Goal: Information Seeking & Learning: Compare options

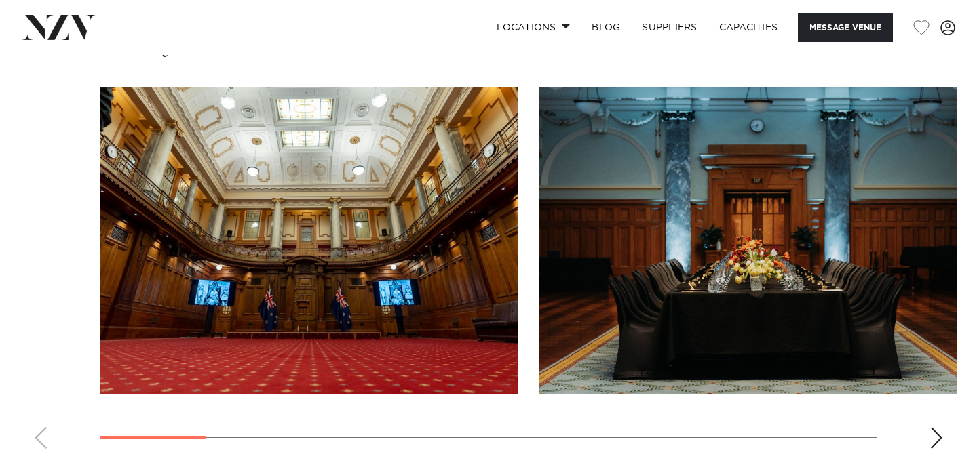
scroll to position [1388, 0]
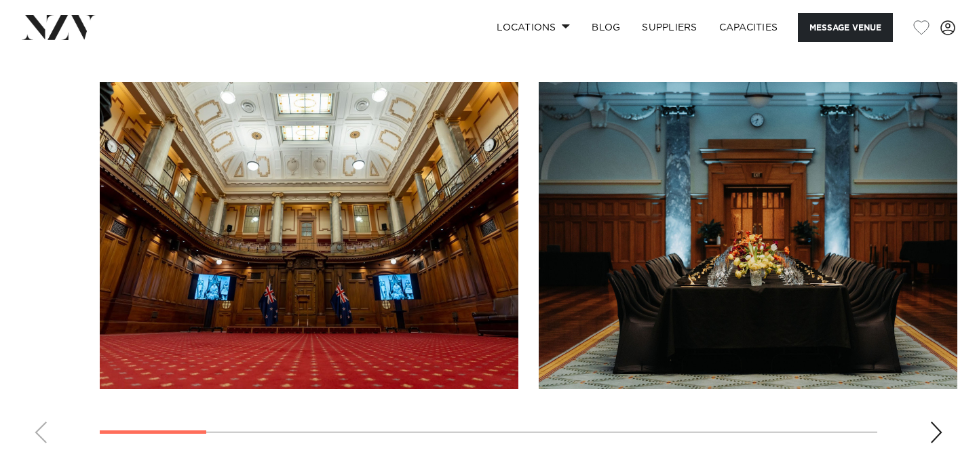
click at [805, 275] on img "2 / 13" at bounding box center [748, 235] width 419 height 307
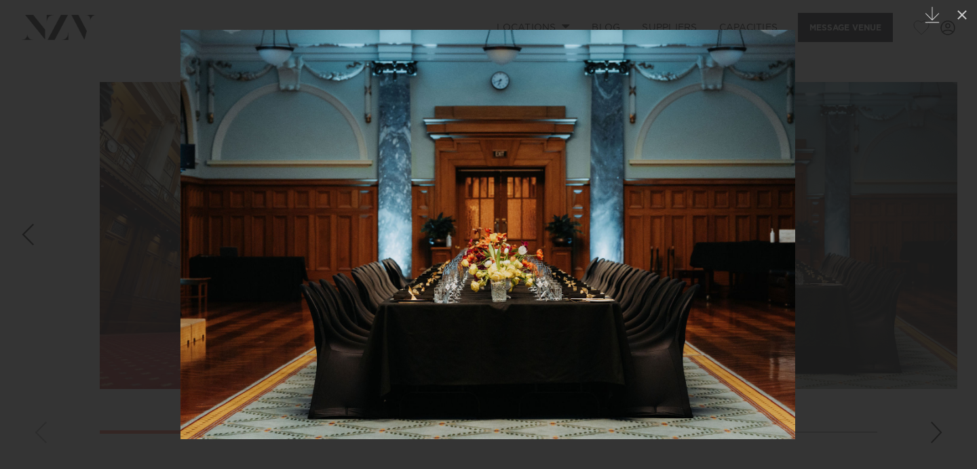
click at [937, 431] on div at bounding box center [488, 234] width 977 height 469
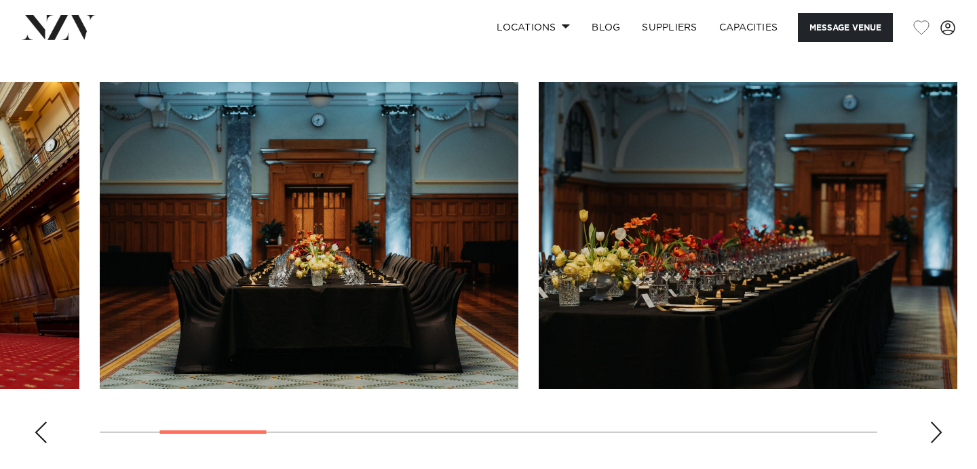
click at [859, 261] on img "3 / 13" at bounding box center [748, 235] width 419 height 307
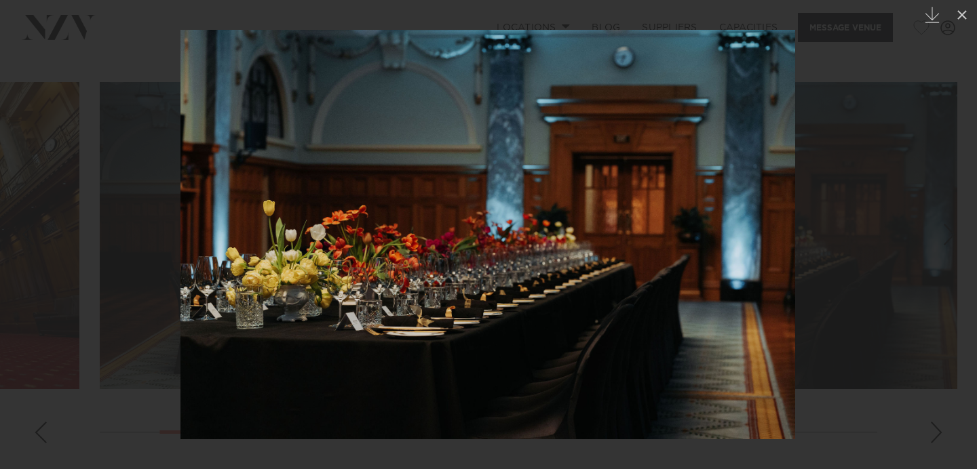
click at [952, 229] on div "Next slide" at bounding box center [949, 235] width 18 height 26
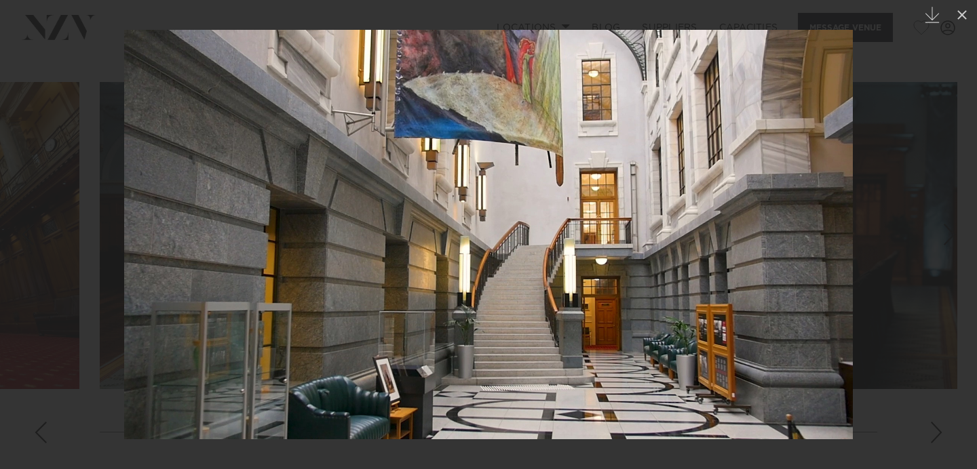
click at [952, 229] on div "Next slide" at bounding box center [949, 235] width 18 height 26
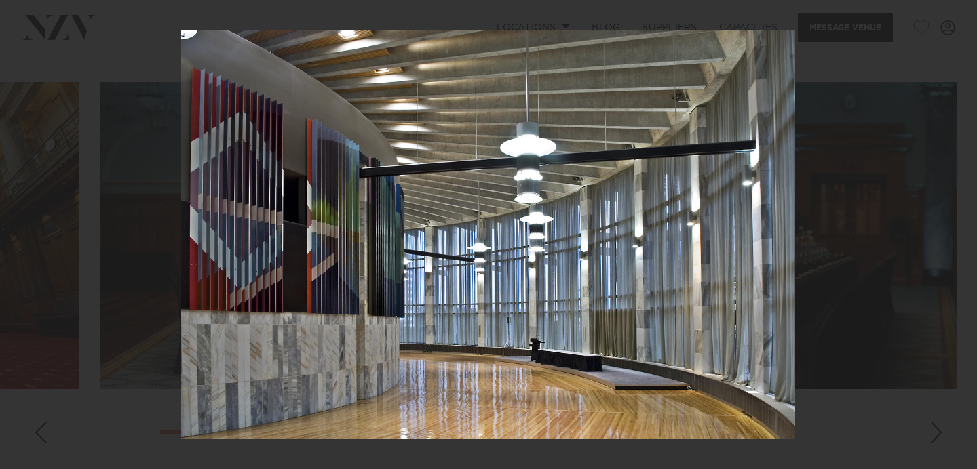
click at [952, 227] on div "Next slide" at bounding box center [949, 235] width 18 height 26
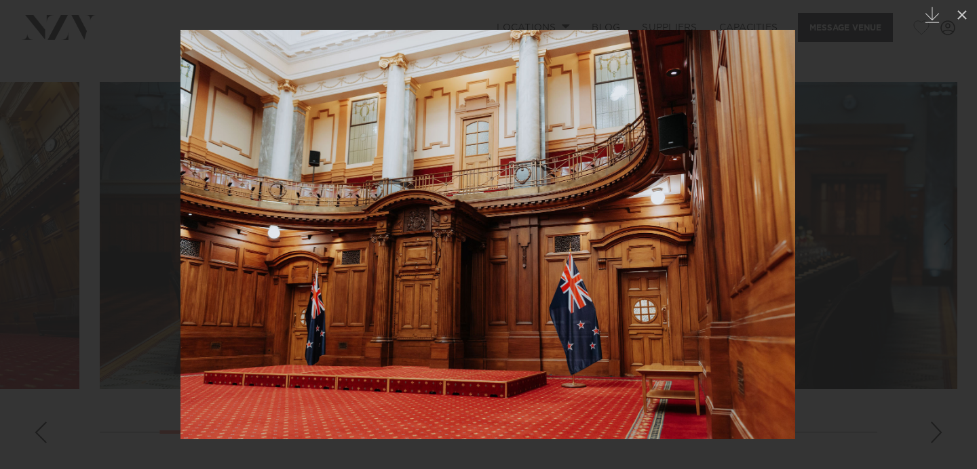
click at [953, 231] on div "Next slide" at bounding box center [949, 235] width 18 height 26
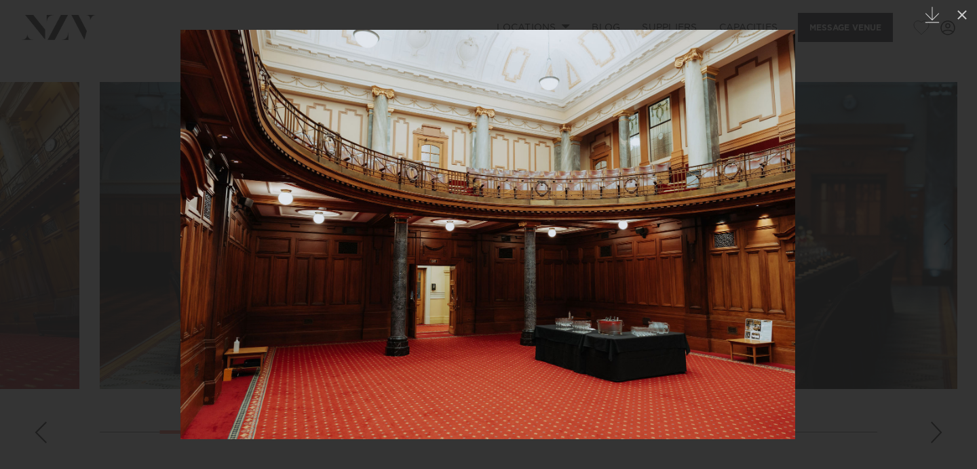
click at [953, 231] on div "7 / 13 Created with Sketch." at bounding box center [488, 234] width 977 height 469
click at [952, 225] on div "Next slide" at bounding box center [949, 235] width 18 height 26
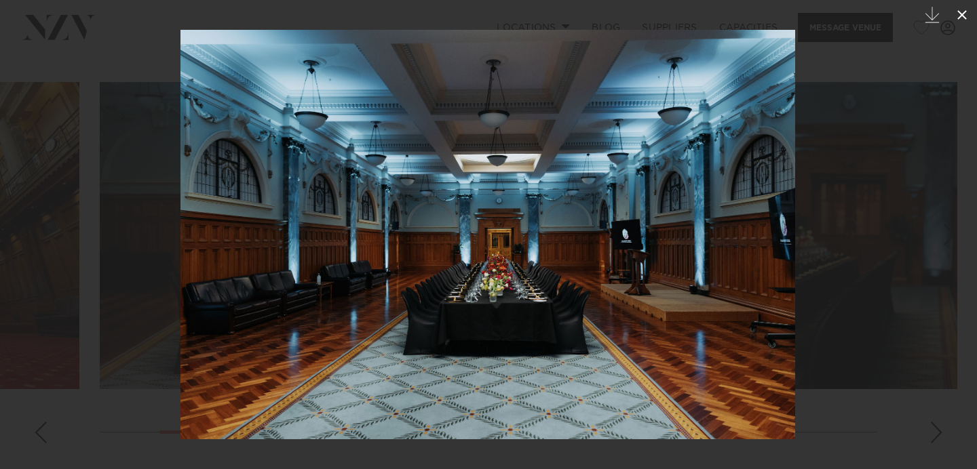
click at [969, 28] on button at bounding box center [962, 15] width 30 height 30
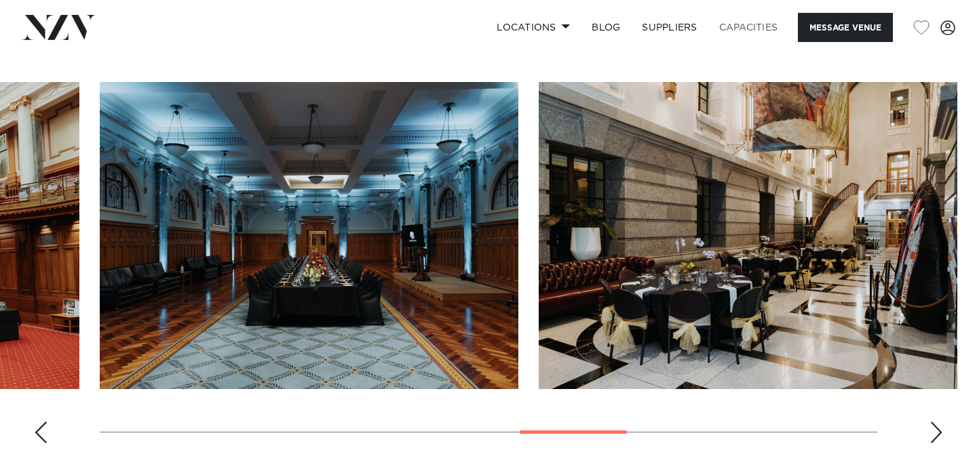
click at [754, 28] on link "Capacities" at bounding box center [748, 27] width 81 height 29
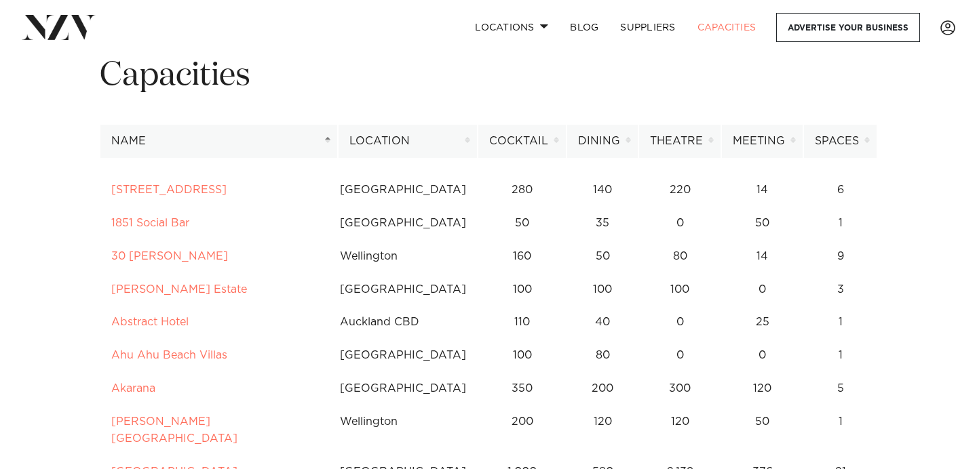
scroll to position [81, 0]
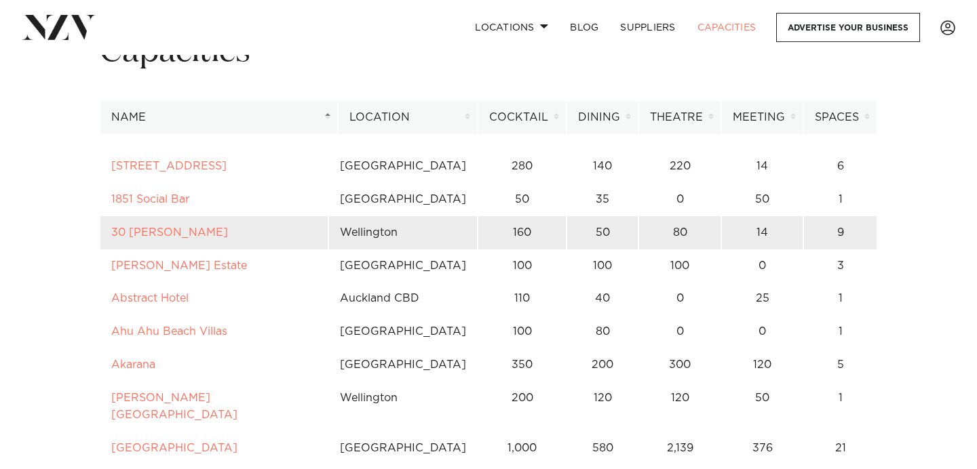
click at [212, 235] on td "30 Waring Taylor" at bounding box center [214, 232] width 229 height 33
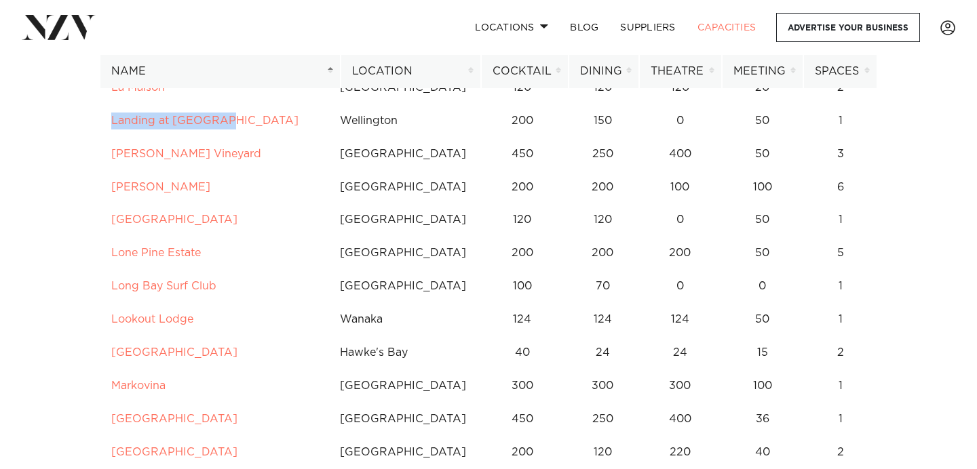
scroll to position [4176, 0]
click at [421, 82] on th "Location" at bounding box center [411, 71] width 140 height 33
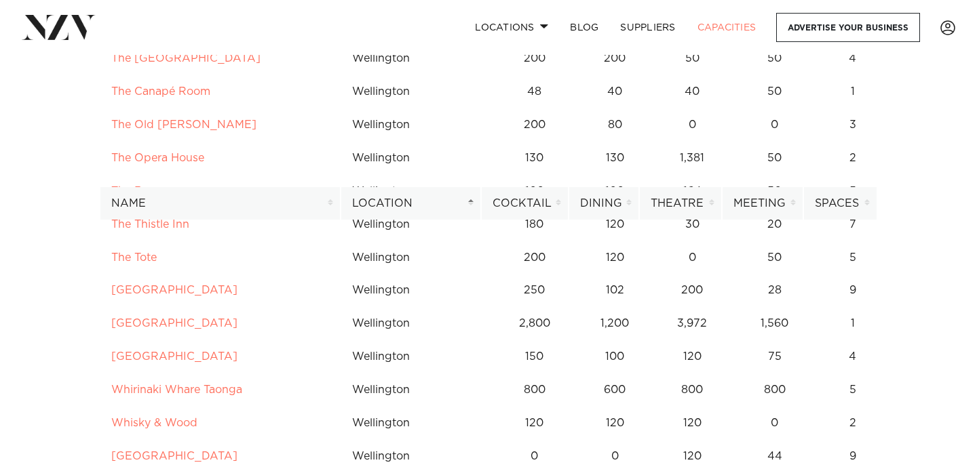
scroll to position [10424, 0]
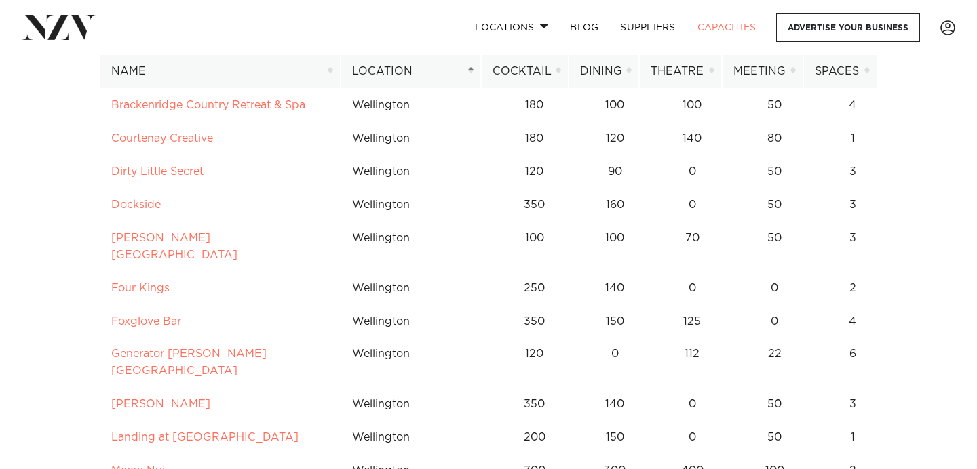
scroll to position [9744, 0]
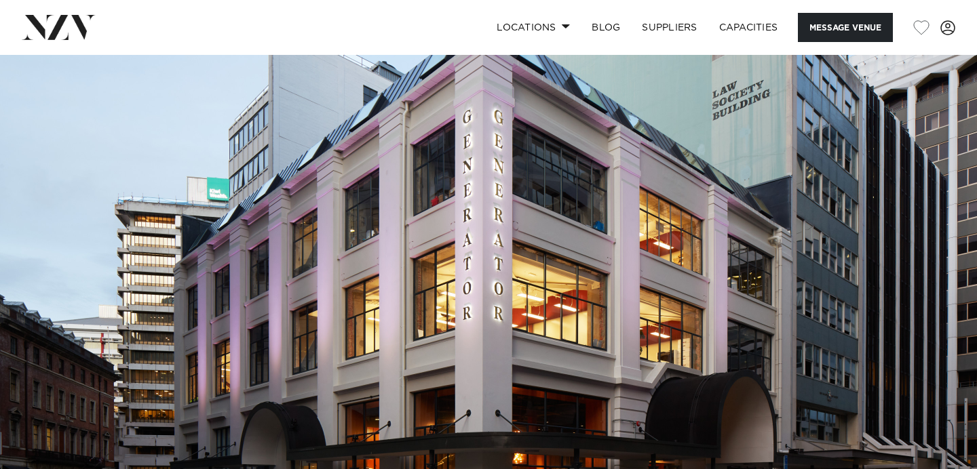
click at [558, 284] on img at bounding box center [488, 284] width 977 height 458
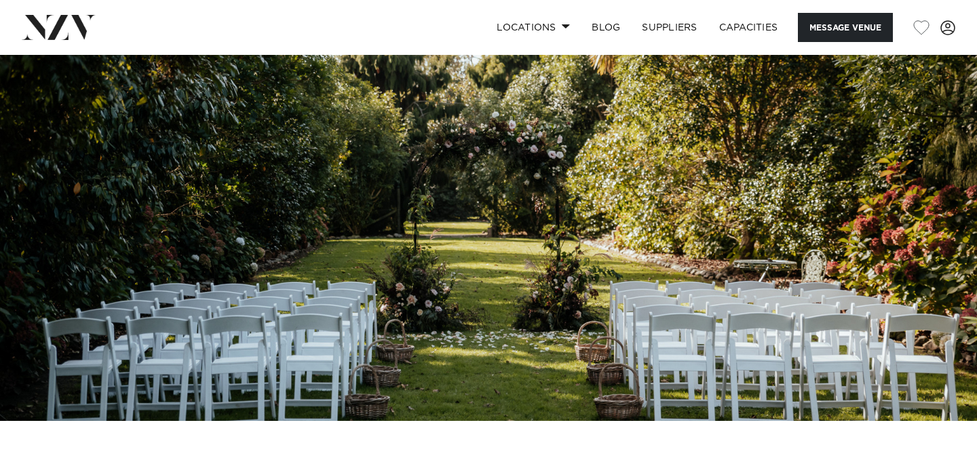
scroll to position [205, 0]
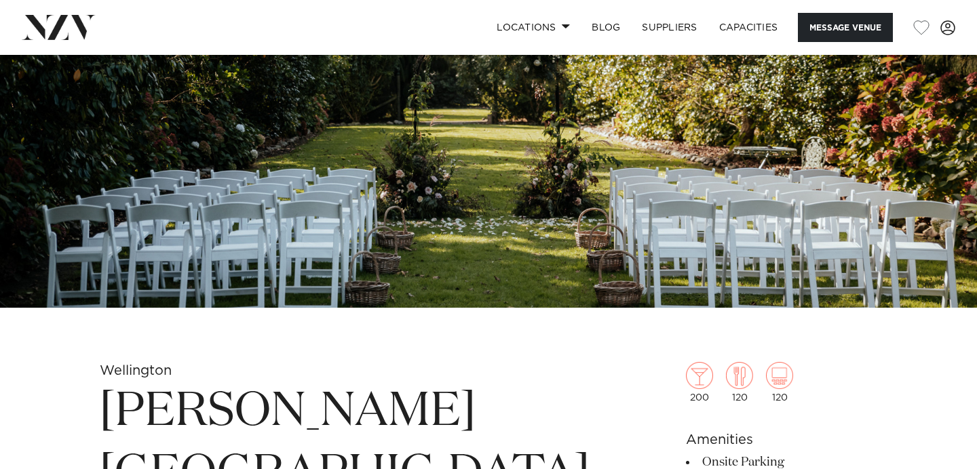
click at [671, 178] on img at bounding box center [488, 79] width 977 height 458
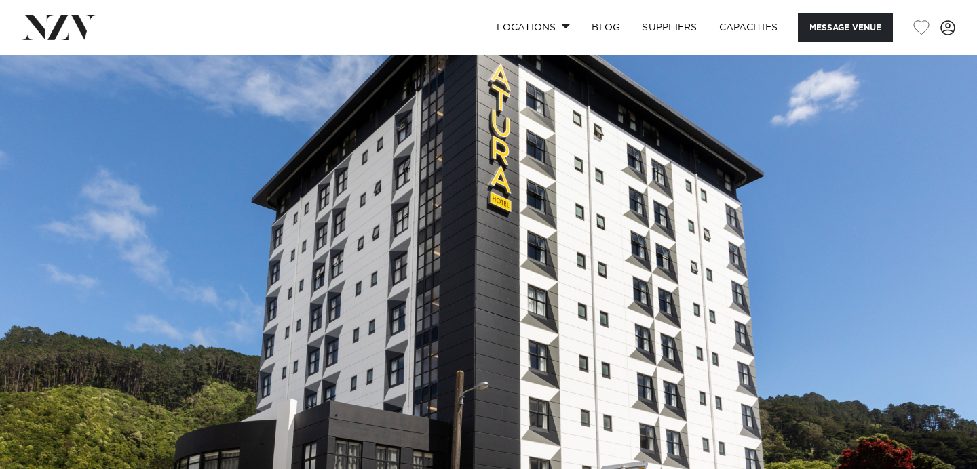
click at [609, 210] on img at bounding box center [488, 284] width 977 height 458
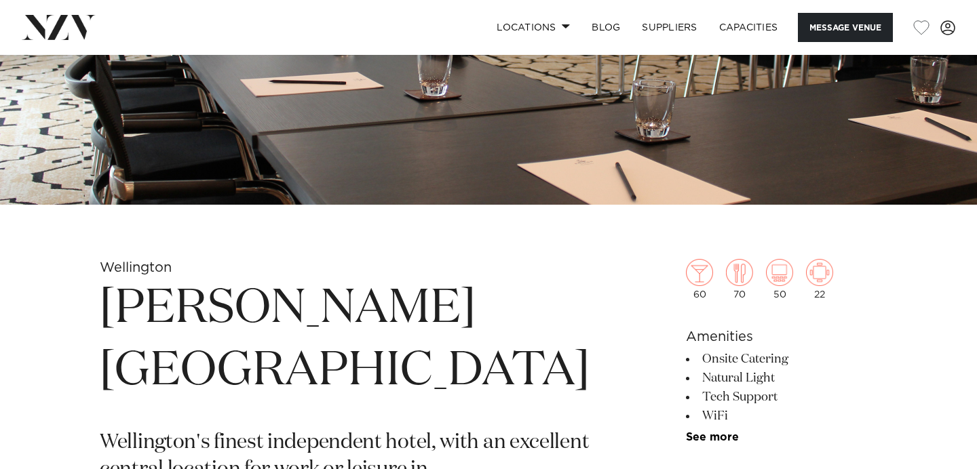
scroll to position [305, 0]
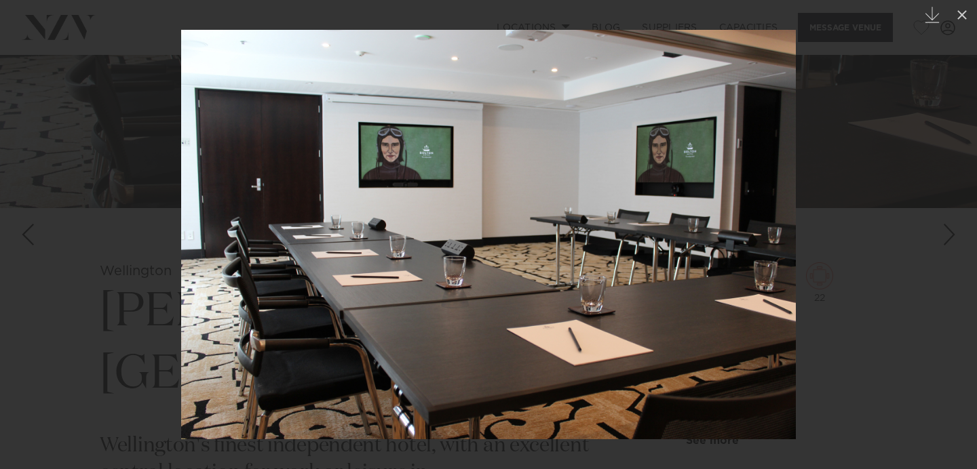
click at [938, 267] on link at bounding box center [952, 235] width 47 height 68
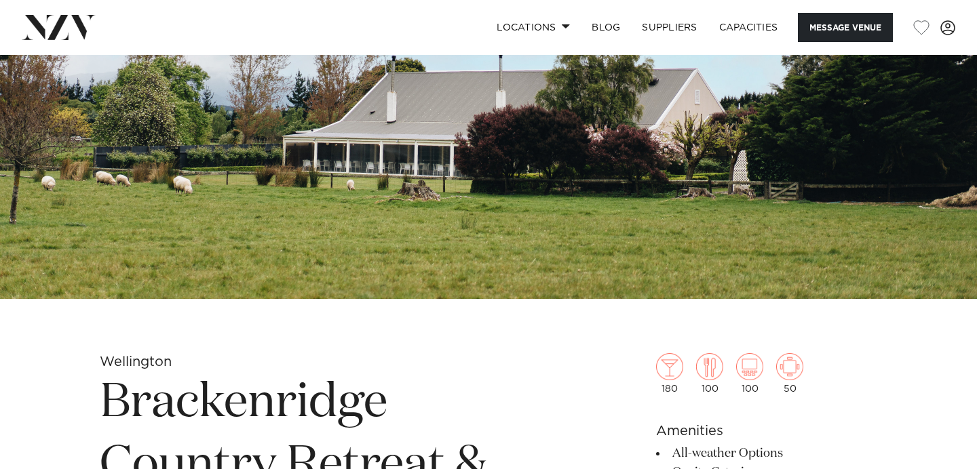
scroll to position [154, 0]
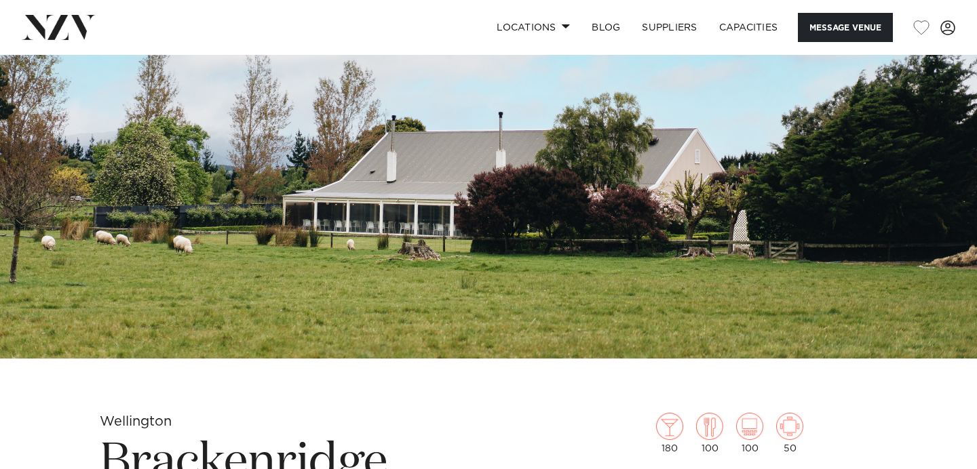
click at [566, 237] on img at bounding box center [488, 130] width 977 height 458
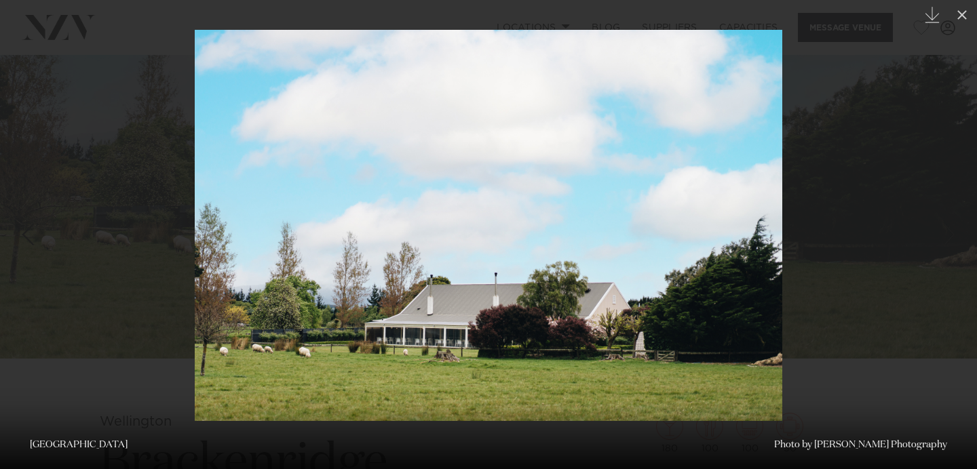
click at [927, 193] on div at bounding box center [488, 234] width 977 height 469
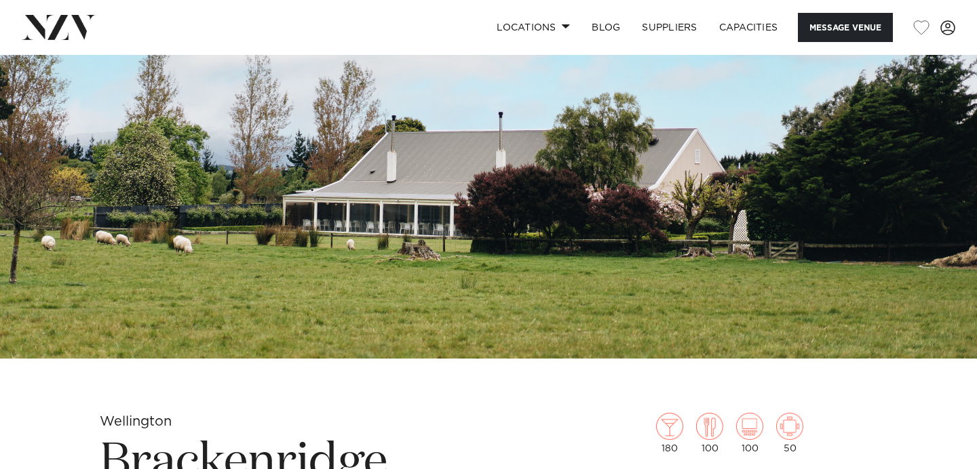
click at [927, 193] on img at bounding box center [488, 130] width 977 height 458
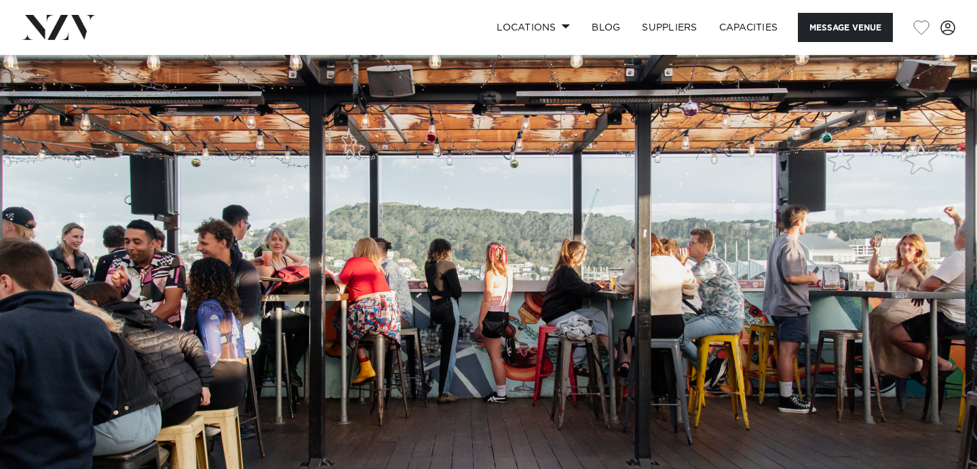
click at [550, 336] on img at bounding box center [488, 284] width 977 height 458
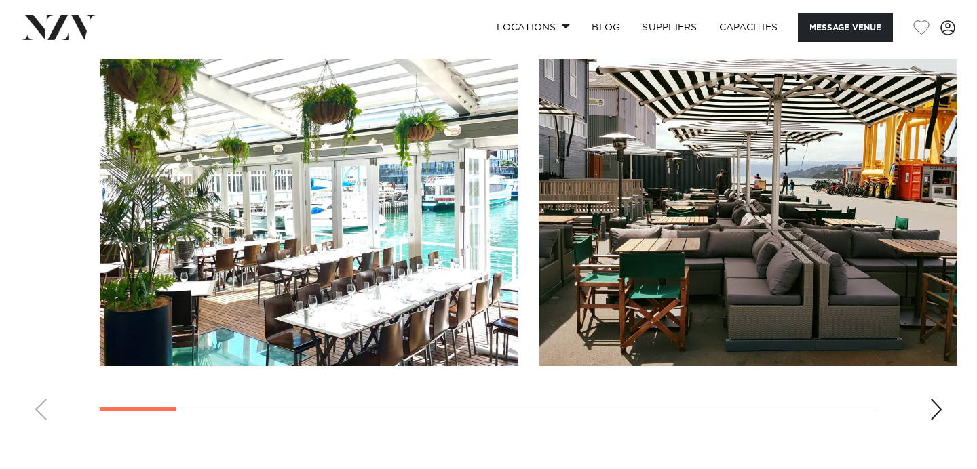
scroll to position [1301, 0]
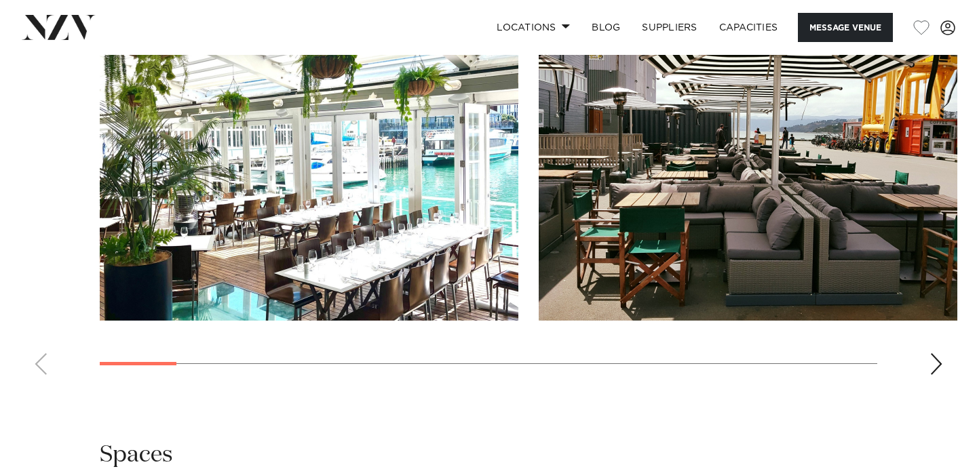
click at [323, 228] on img "1 / 18" at bounding box center [309, 167] width 419 height 307
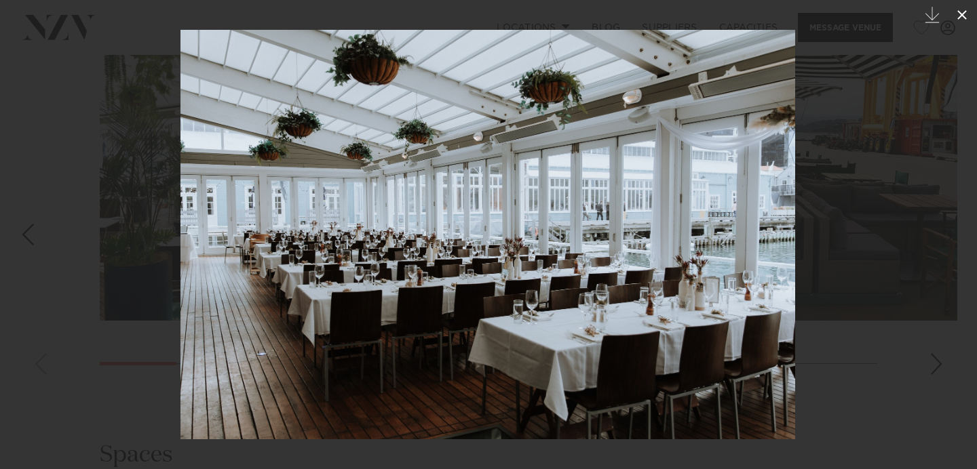
click at [963, 19] on icon at bounding box center [962, 15] width 16 height 16
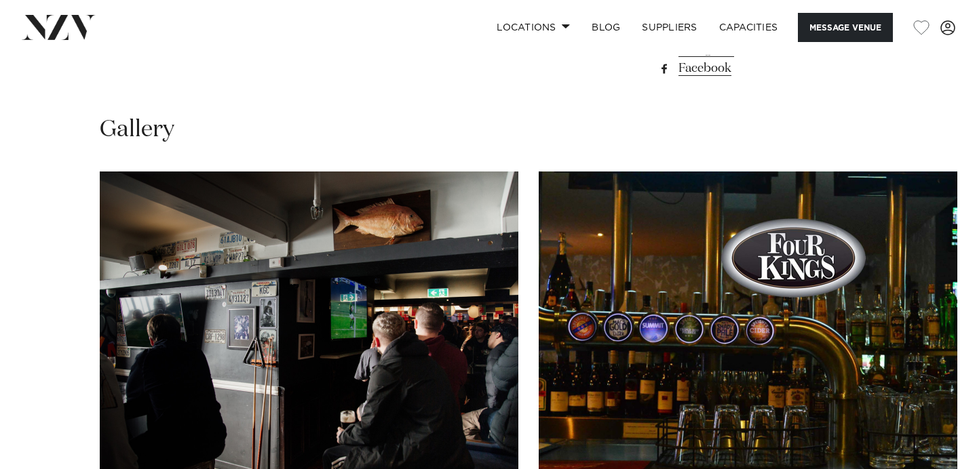
scroll to position [1270, 0]
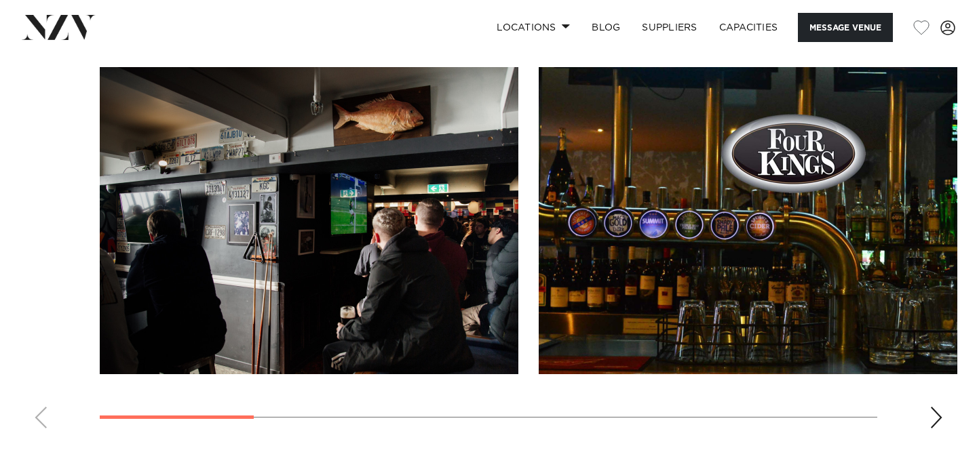
click at [404, 316] on img "1 / 9" at bounding box center [309, 220] width 419 height 307
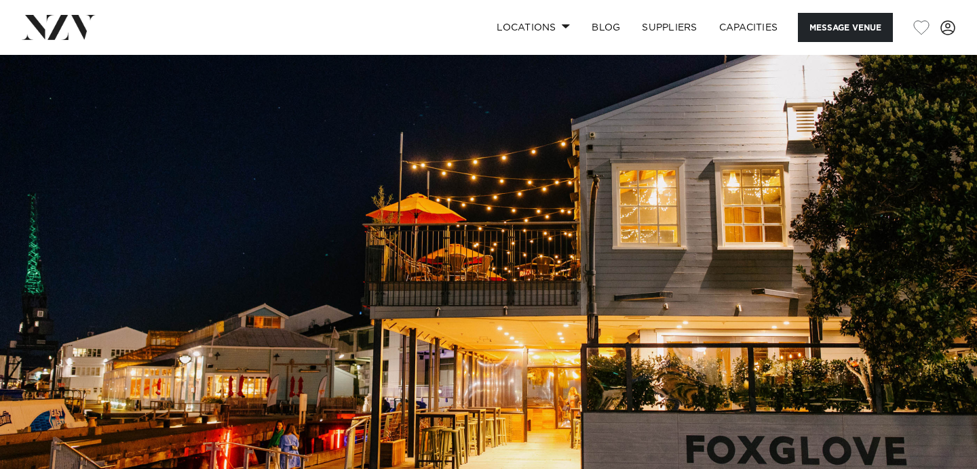
click at [520, 321] on img at bounding box center [488, 284] width 977 height 458
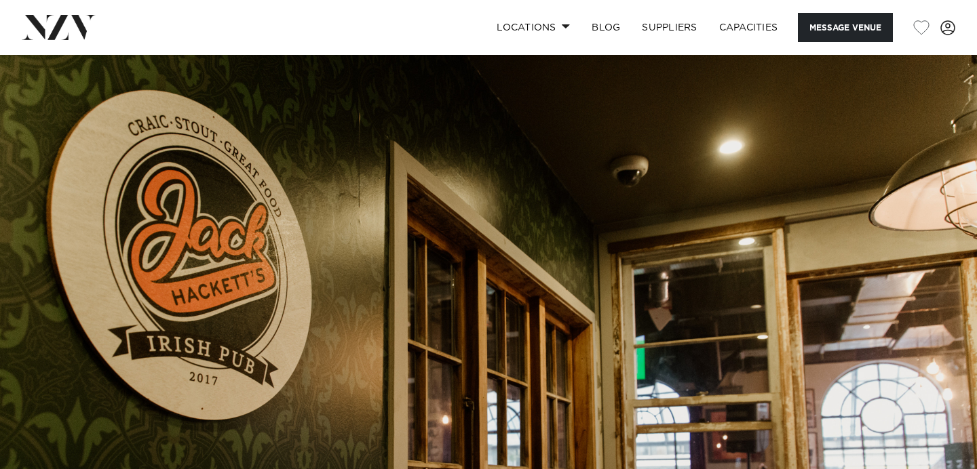
click at [421, 164] on img at bounding box center [488, 284] width 977 height 458
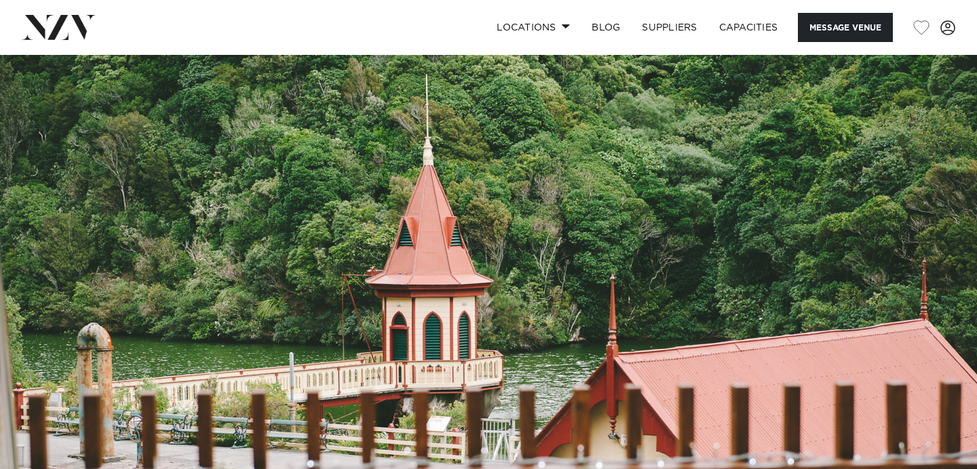
click at [480, 220] on img at bounding box center [488, 284] width 977 height 458
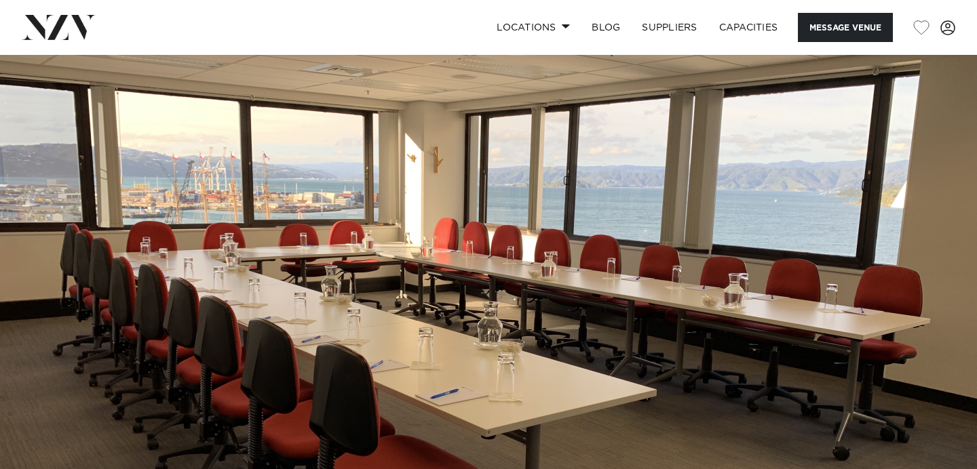
click at [499, 191] on img at bounding box center [488, 284] width 977 height 458
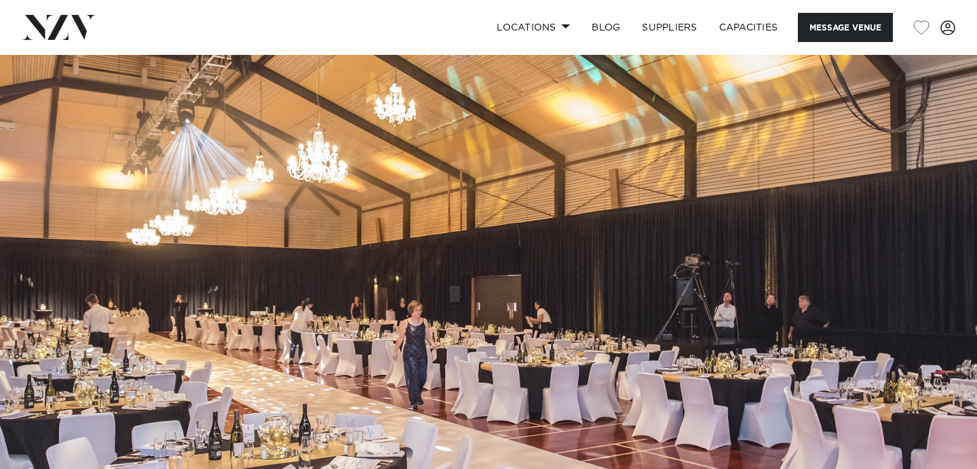
click at [461, 245] on img at bounding box center [488, 284] width 977 height 458
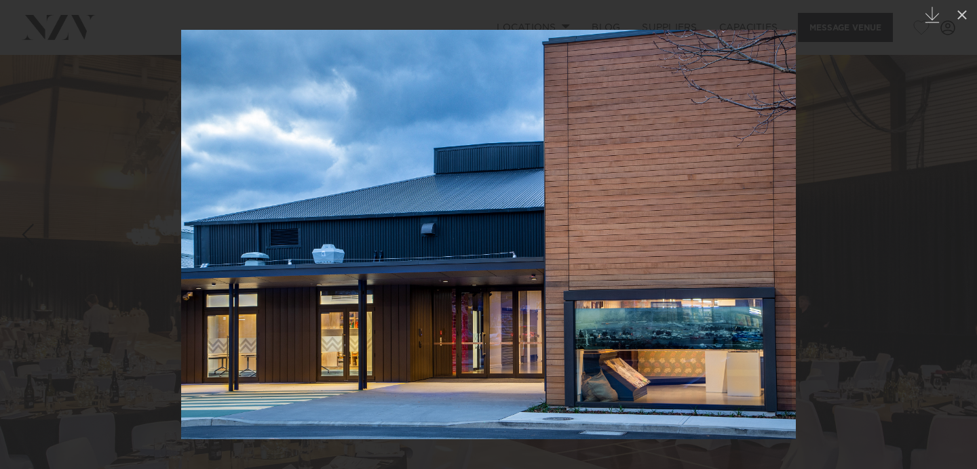
click at [907, 214] on div at bounding box center [488, 234] width 977 height 469
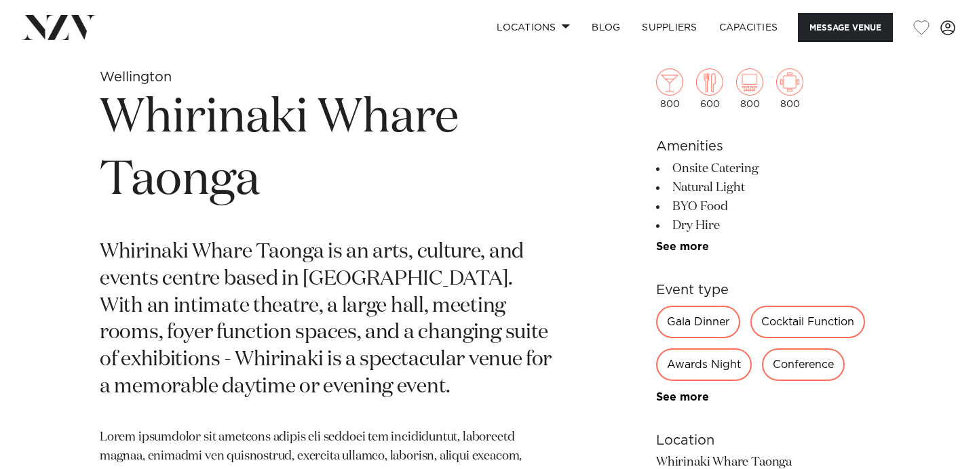
scroll to position [499, 0]
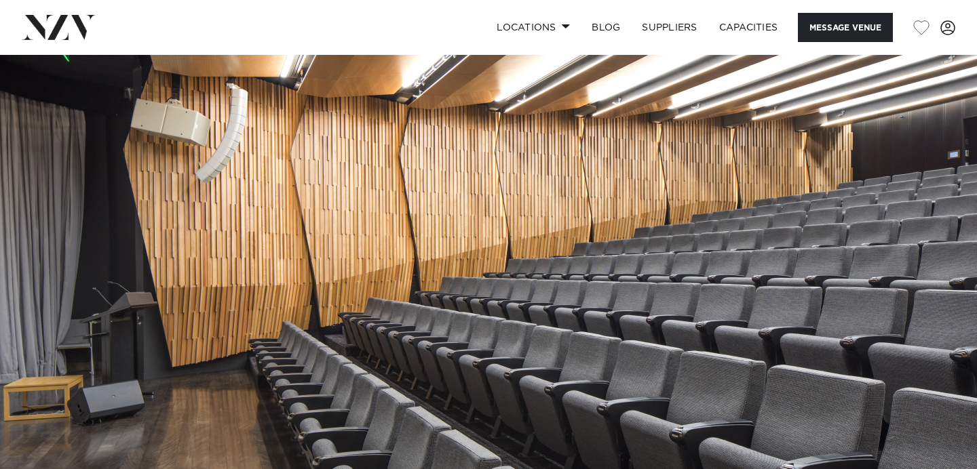
click at [560, 207] on img at bounding box center [488, 284] width 977 height 458
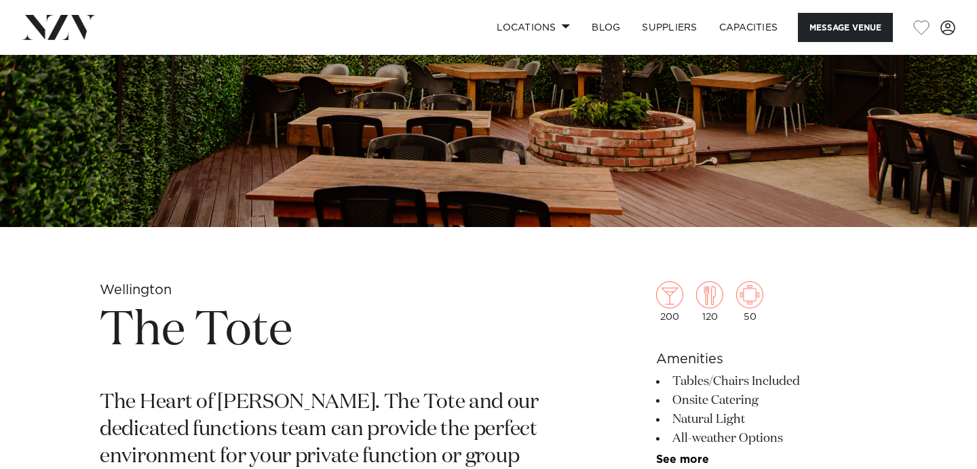
scroll to position [317, 0]
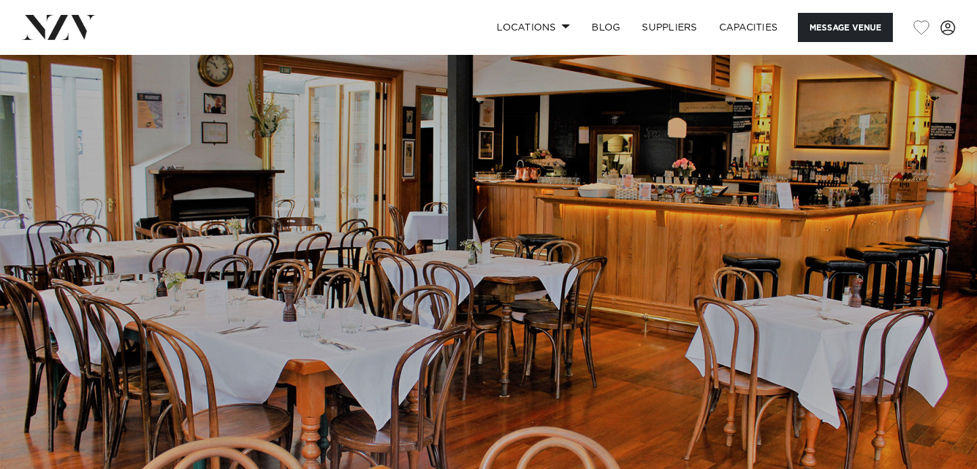
click at [605, 264] on img at bounding box center [488, 284] width 977 height 458
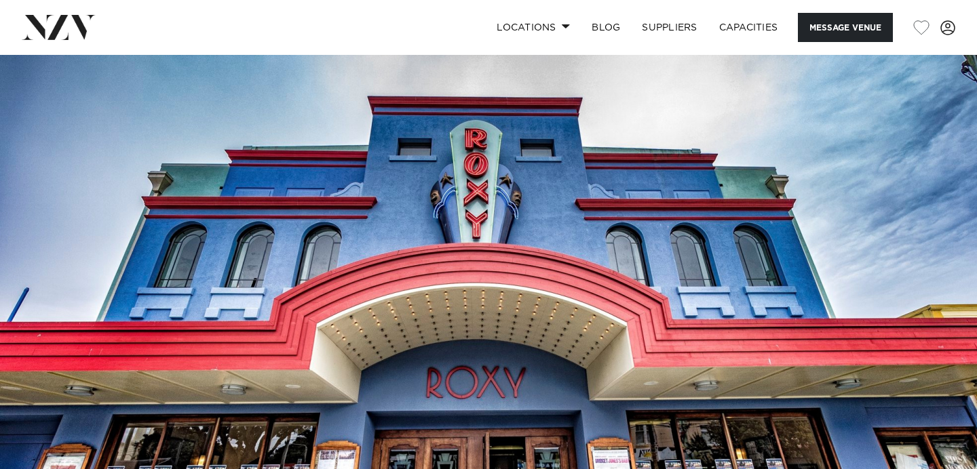
click at [727, 190] on img at bounding box center [488, 284] width 977 height 458
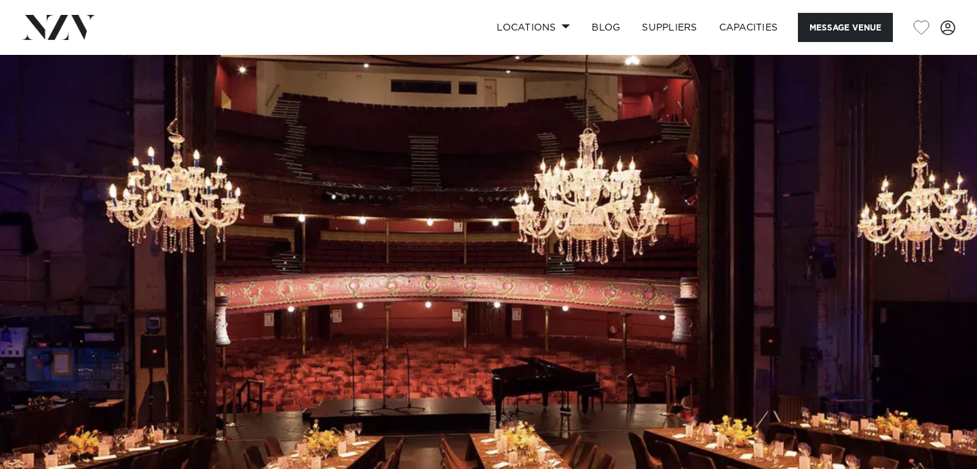
click at [585, 168] on img at bounding box center [488, 284] width 977 height 458
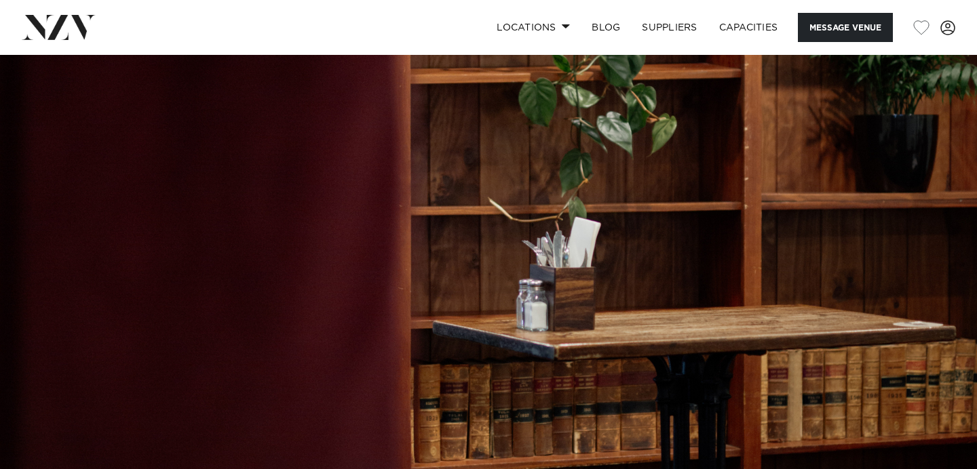
click at [689, 178] on img at bounding box center [488, 284] width 977 height 458
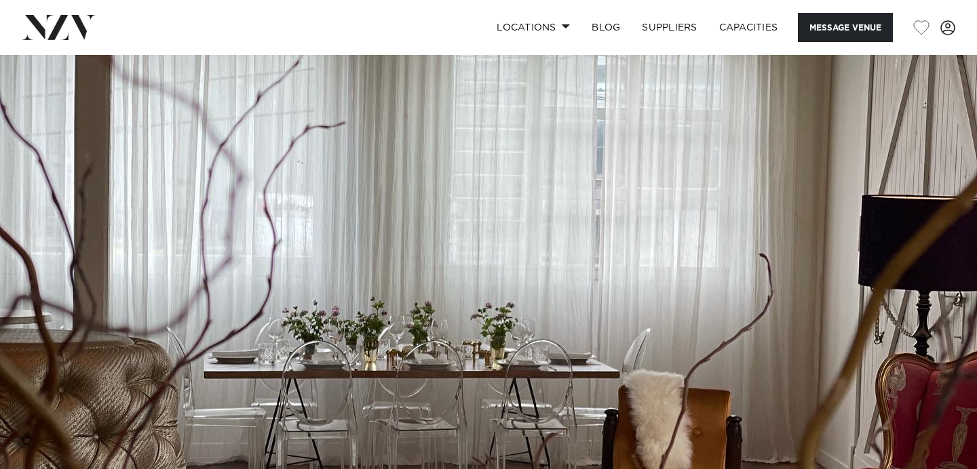
click at [545, 222] on img at bounding box center [488, 284] width 977 height 458
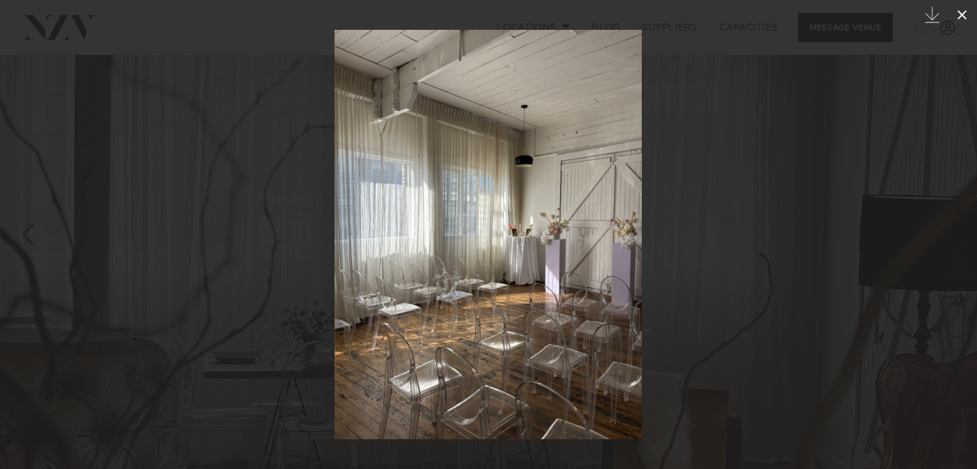
click at [963, 25] on button at bounding box center [962, 15] width 30 height 30
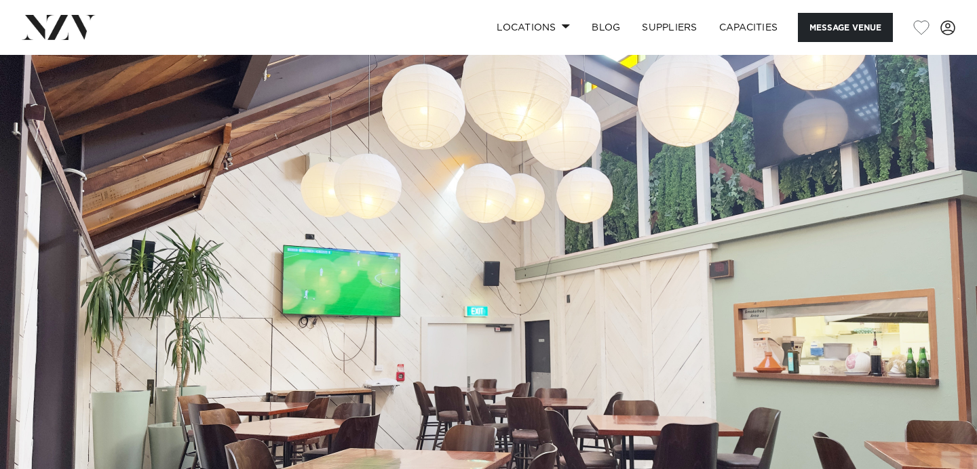
click at [591, 239] on img at bounding box center [488, 284] width 977 height 458
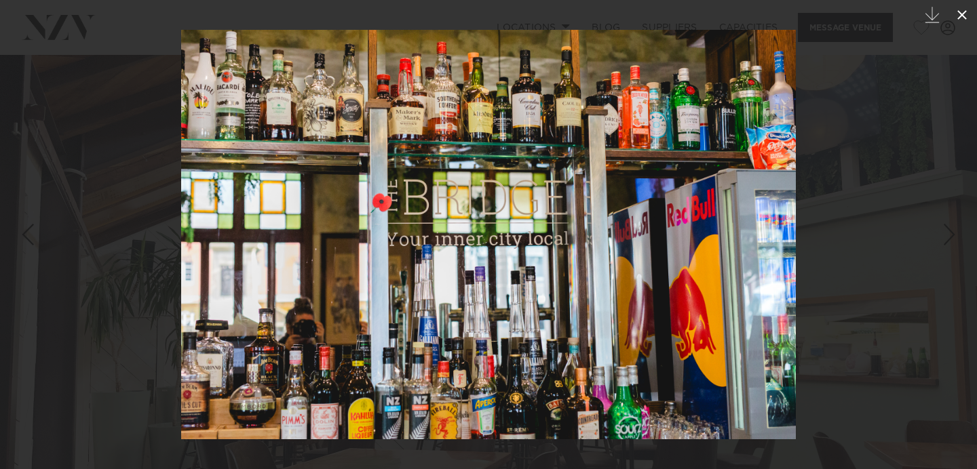
click at [963, 20] on icon at bounding box center [962, 15] width 16 height 16
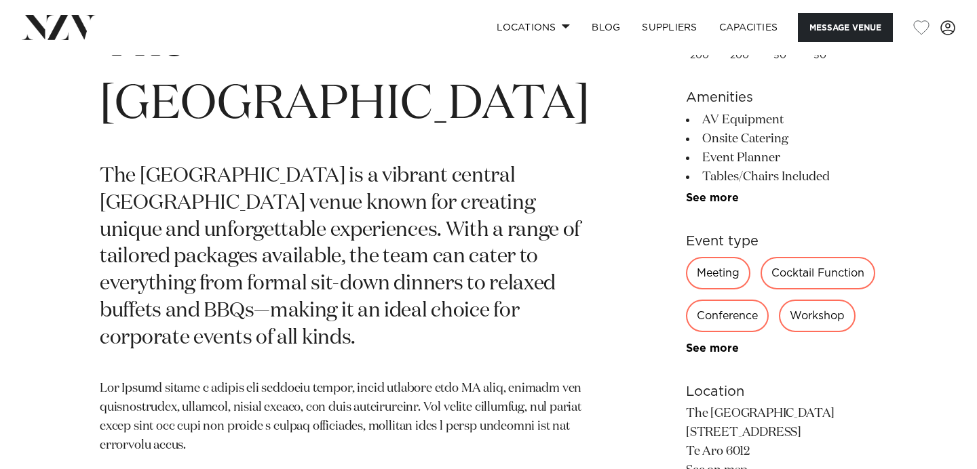
scroll to position [577, 0]
